Goal: Navigation & Orientation: Find specific page/section

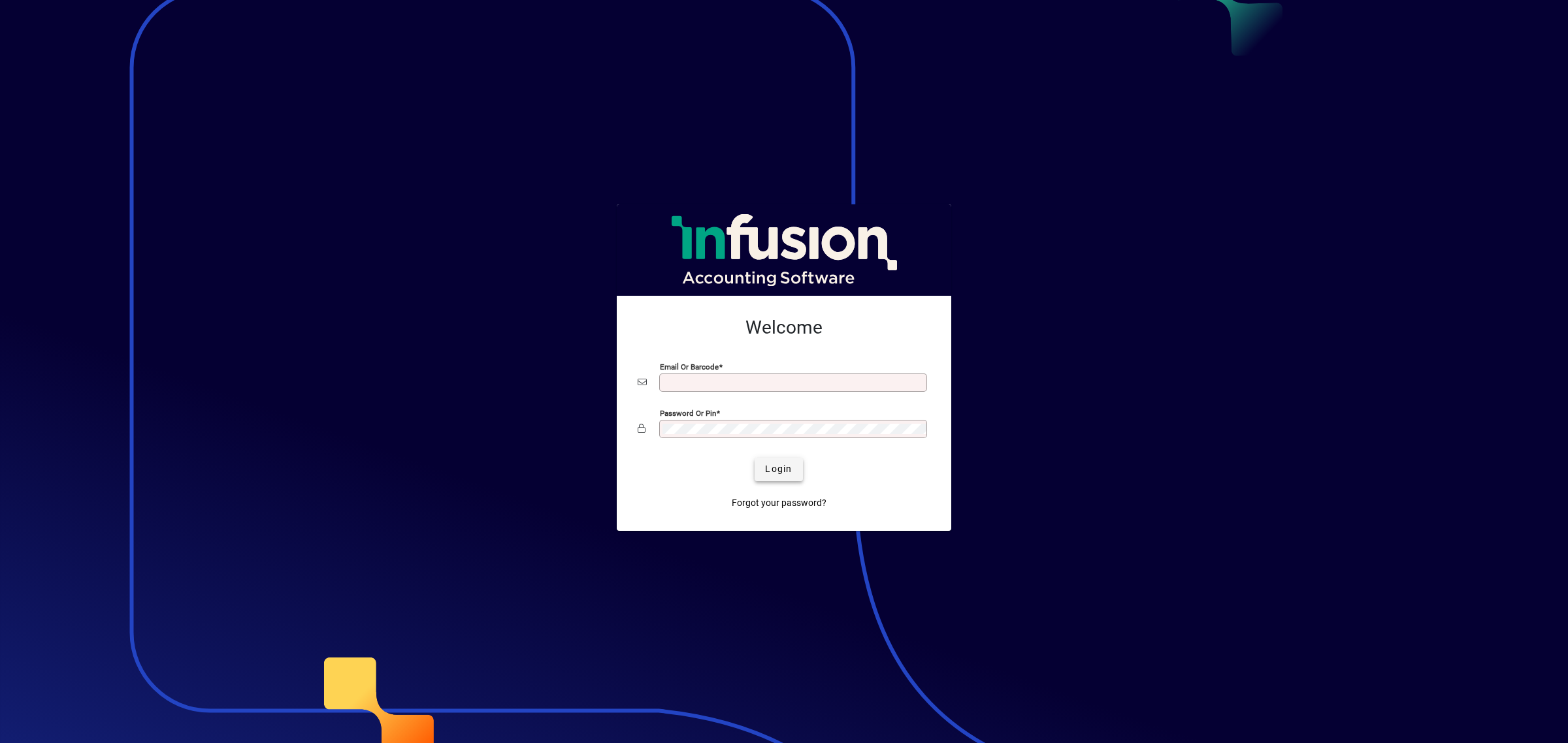
type input "**********"
click at [776, 476] on span "Login" at bounding box center [778, 469] width 27 height 13
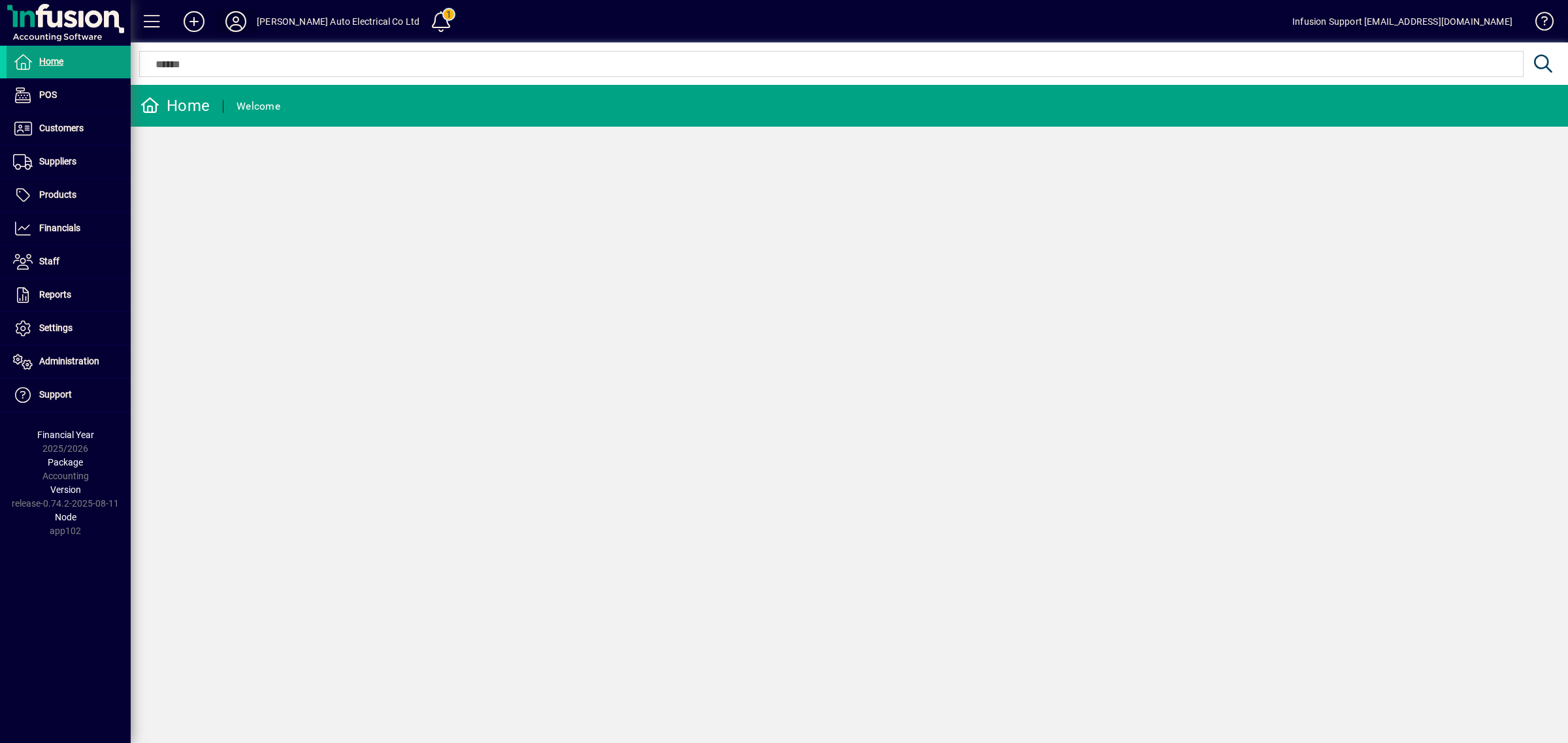
click at [229, 17] on icon at bounding box center [235, 21] width 26 height 21
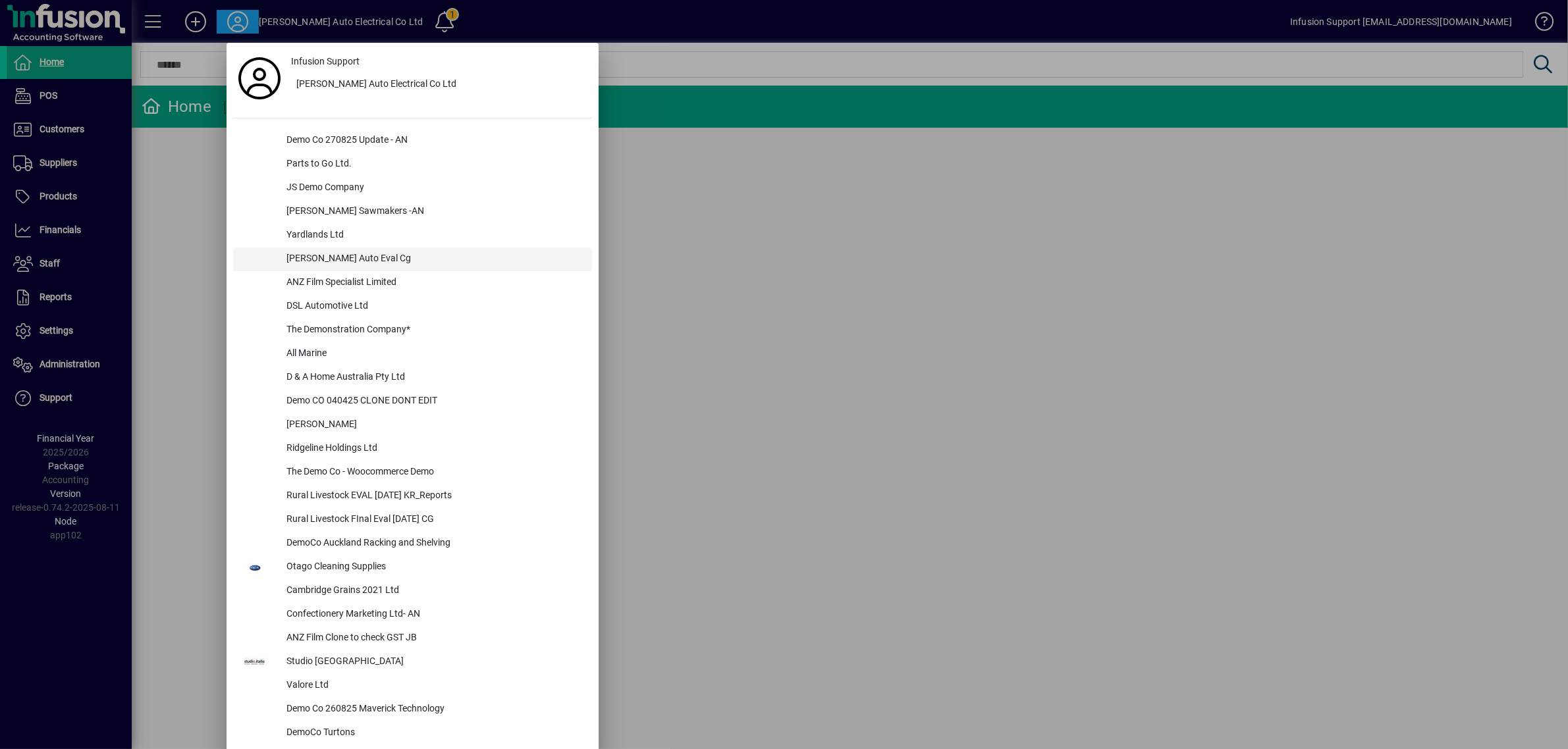
click at [370, 259] on div "[PERSON_NAME] Auto Eval Cg" at bounding box center [433, 259] width 316 height 24
